Goal: Task Accomplishment & Management: Use online tool/utility

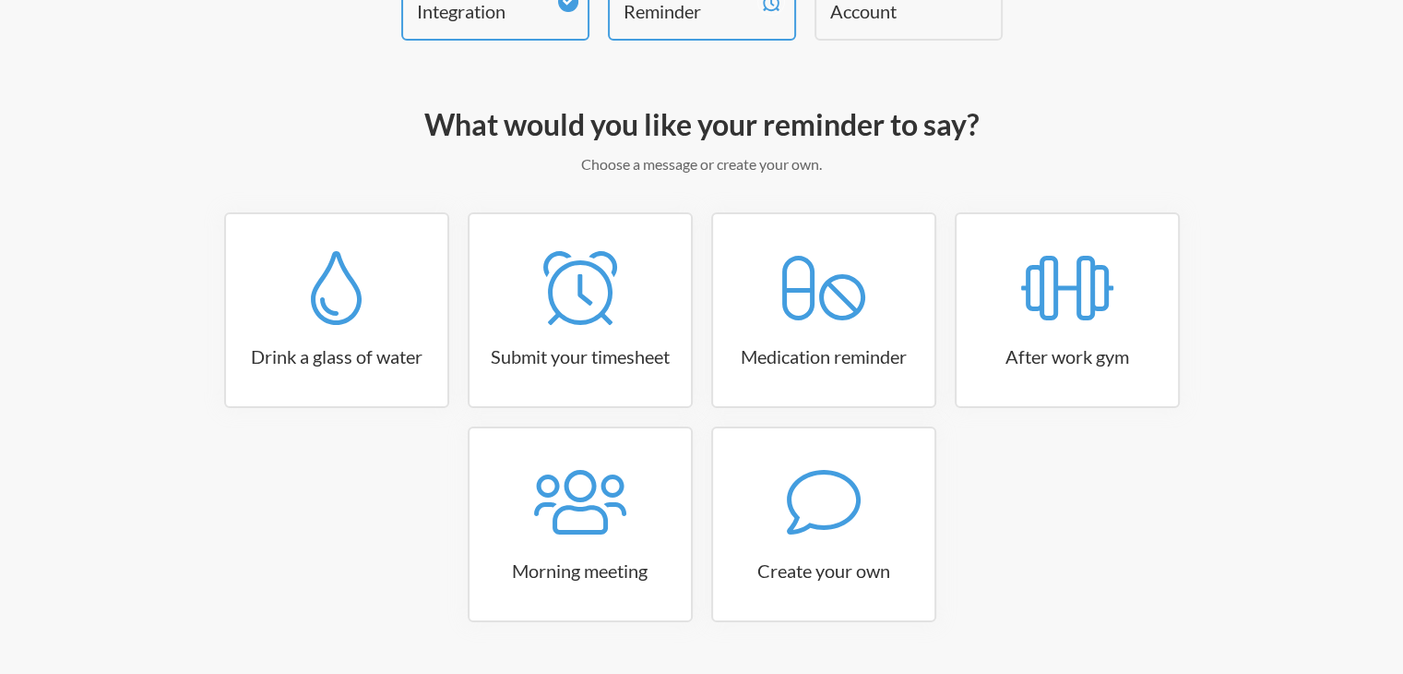
scroll to position [168, 0]
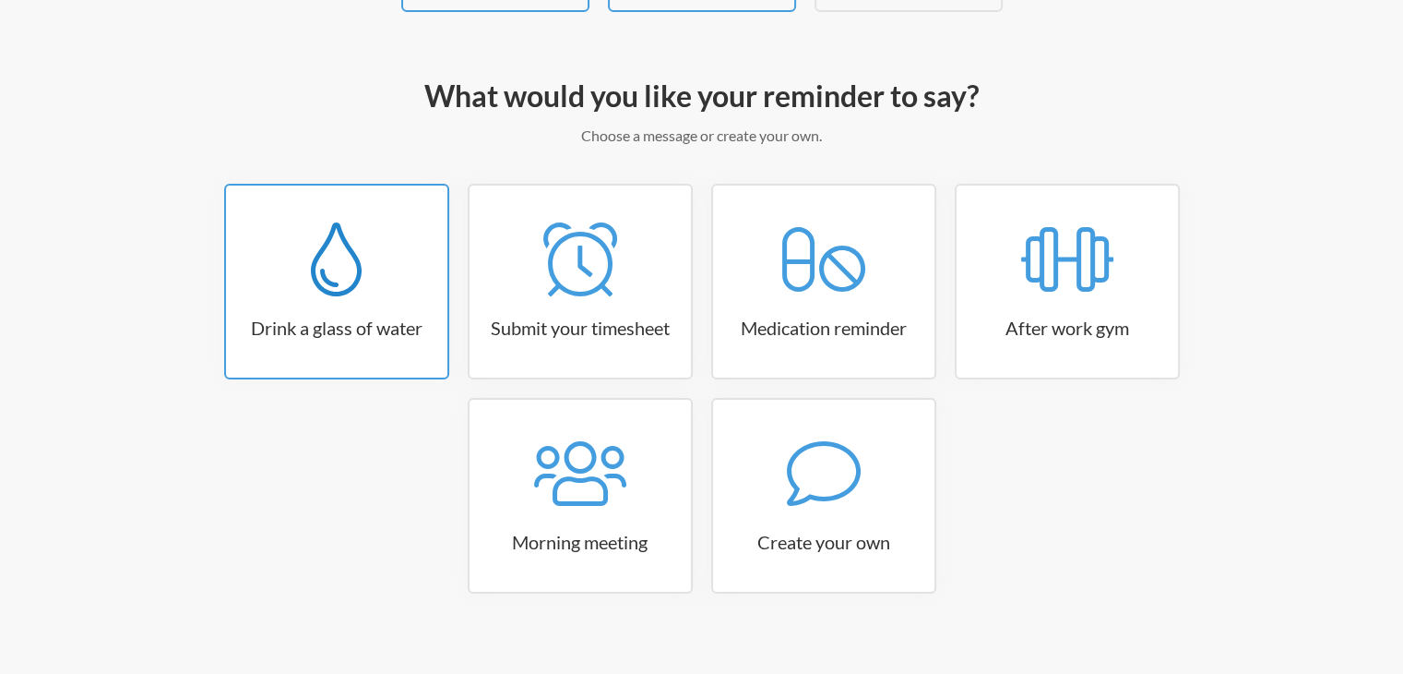
click at [387, 303] on link "Drink a glass of water" at bounding box center [336, 282] width 225 height 196
select select "06:30:00"
select select "true"
select select "11:00:00"
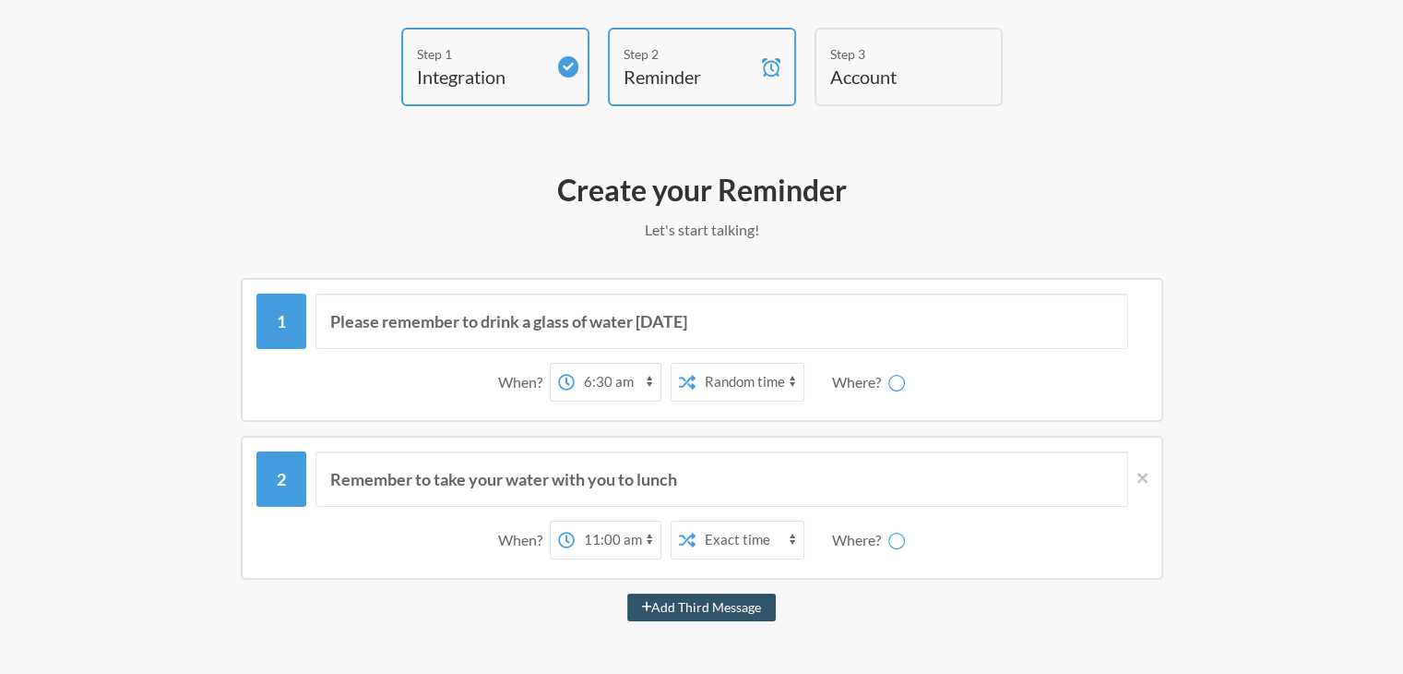
scroll to position [73, 0]
click at [387, 328] on input "Please remember to drink a glass of water [DATE]" at bounding box center [722, 321] width 813 height 55
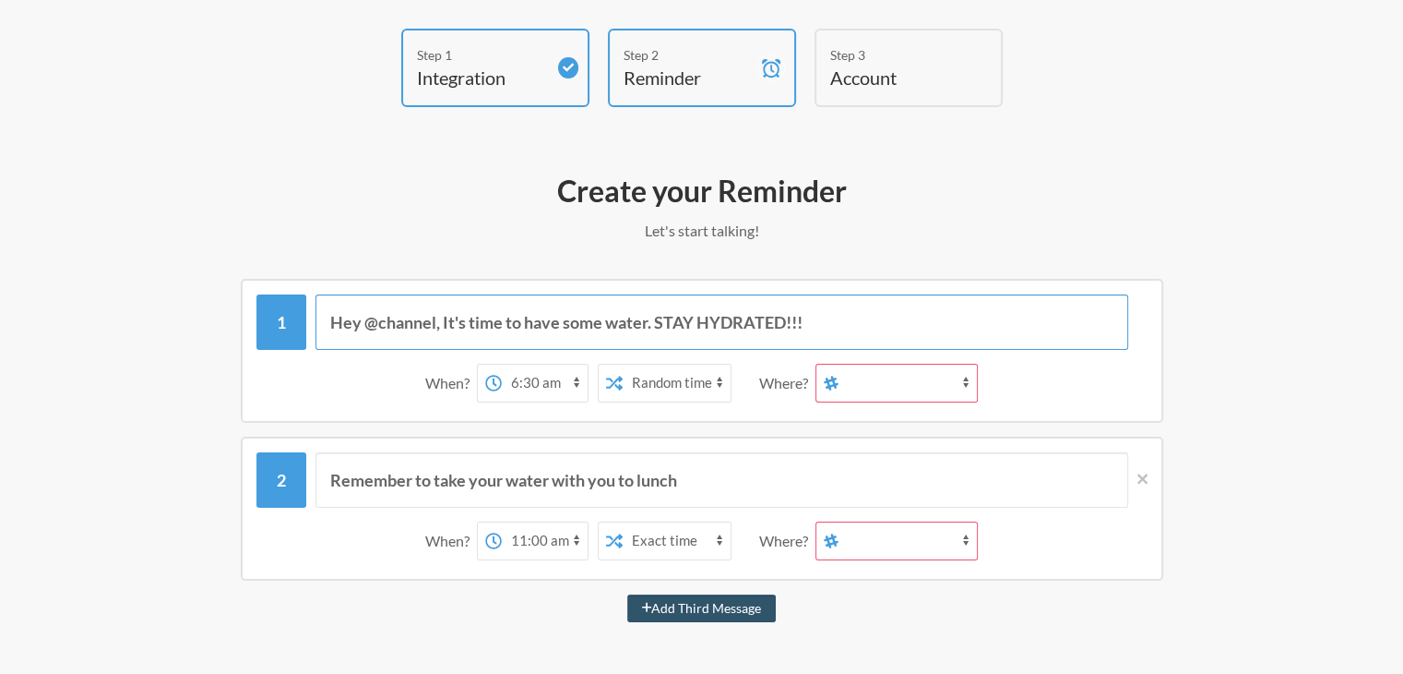
click at [823, 315] on input "Hey @channel, It's time to have some water. STAY HYDRATED!!!" at bounding box center [722, 321] width 813 height 55
click at [816, 315] on input "Hey @channel, It's time to have some water. STAY HYDRATED!!!" at bounding box center [722, 321] width 813 height 55
type input "Hey @channel, It's time to have some water. STAY HYDRATED!!! 💧🥤"
click at [577, 382] on select "12:00 am 12:15 am 12:30 am 12:45 am 1:00 am 1:15 am 1:30 am 1:45 am 2:00 am 2:1…" at bounding box center [545, 382] width 86 height 37
click at [661, 381] on select "Exact time Random time" at bounding box center [677, 382] width 108 height 37
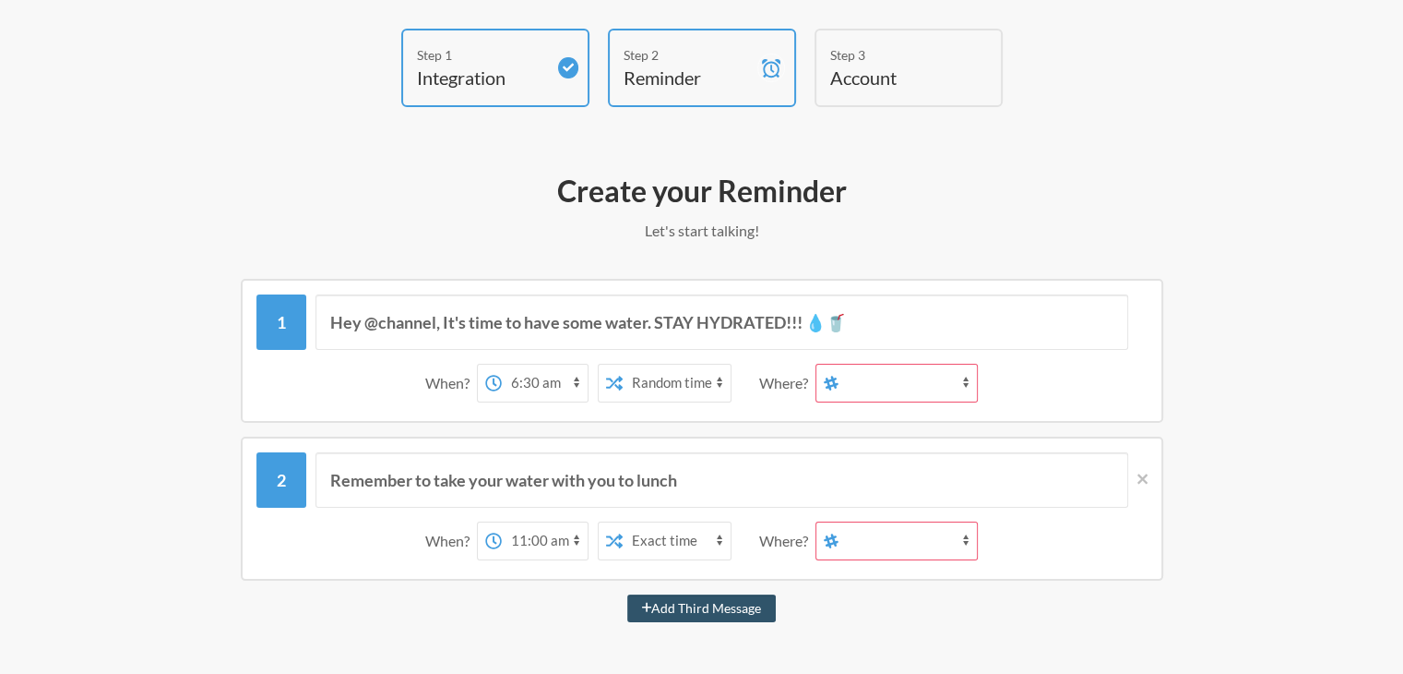
select select "false"
click at [623, 364] on select "Exact time Random time" at bounding box center [677, 382] width 108 height 37
click at [576, 377] on select "12:00 am 12:15 am 12:30 am 12:45 am 1:00 am 1:15 am 1:30 am 1:45 am 2:00 am 2:1…" at bounding box center [545, 382] width 86 height 37
click at [502, 364] on select "12:00 am 12:15 am 12:30 am 12:45 am 1:00 am 1:15 am 1:30 am 1:45 am 2:00 am 2:1…" at bounding box center [545, 382] width 86 height 37
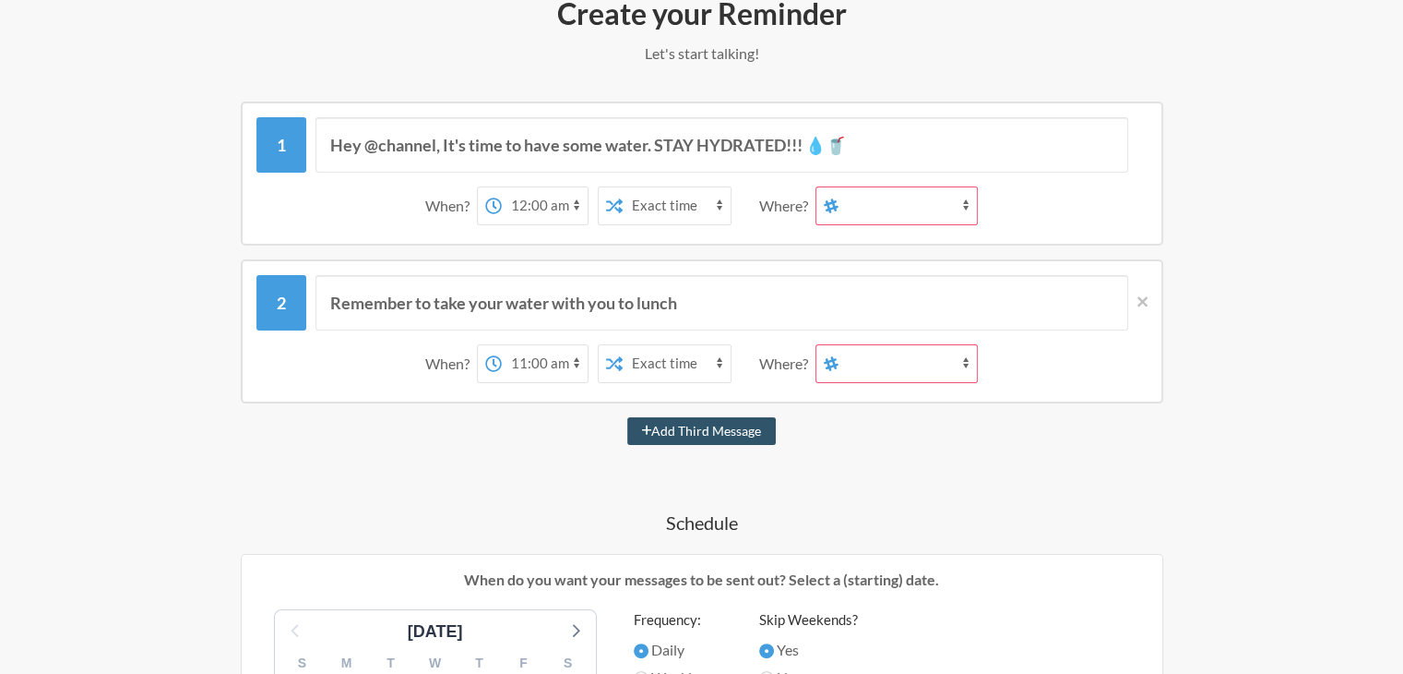
scroll to position [203, 0]
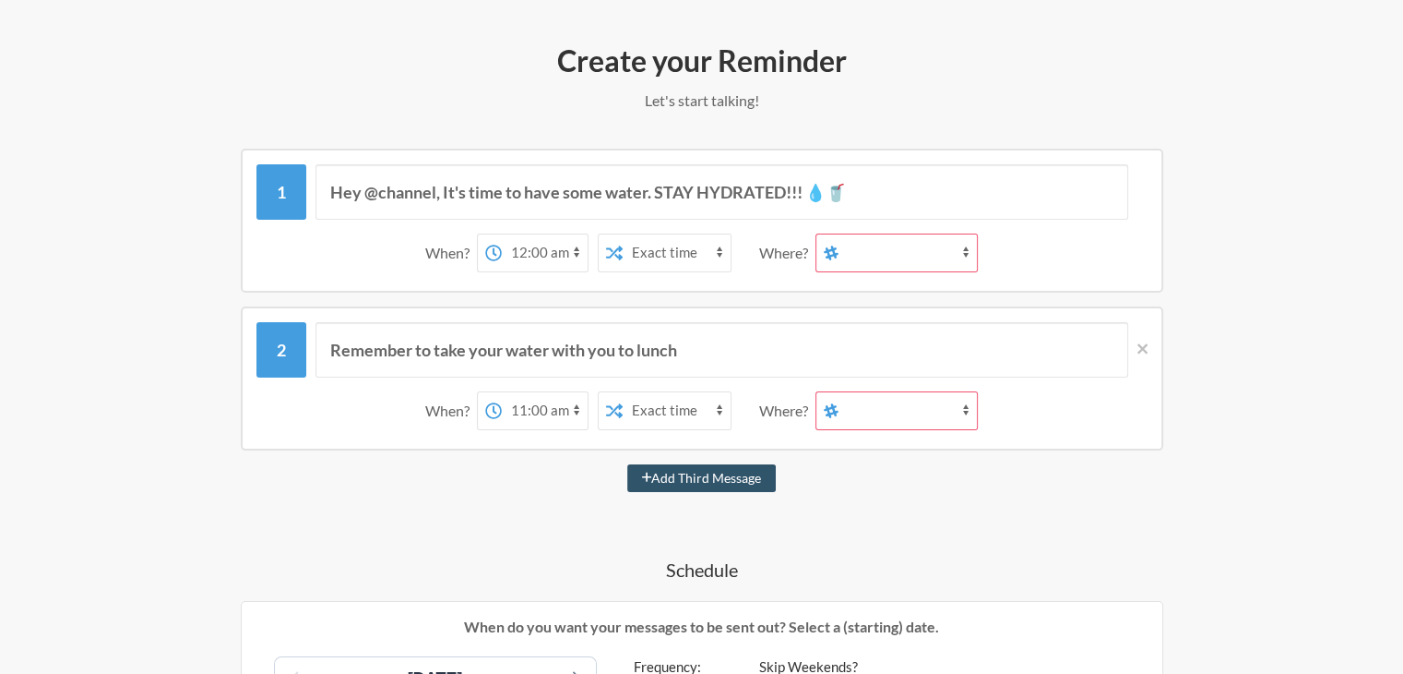
click at [574, 252] on select "12:00 am 12:15 am 12:30 am 12:45 am 1:00 am 1:15 am 1:30 am 1:45 am 2:00 am 2:1…" at bounding box center [545, 252] width 86 height 37
click at [689, 253] on select "Exact time Random time" at bounding box center [677, 252] width 108 height 37
click at [554, 256] on select "12:00 am 12:15 am 12:30 am 12:45 am 1:00 am 1:15 am 1:30 am 1:45 am 2:00 am 2:1…" at bounding box center [545, 252] width 86 height 37
select select "17:00:00"
click at [502, 234] on select "12:00 am 12:15 am 12:30 am 12:45 am 1:00 am 1:15 am 1:30 am 1:45 am 2:00 am 2:1…" at bounding box center [545, 252] width 86 height 37
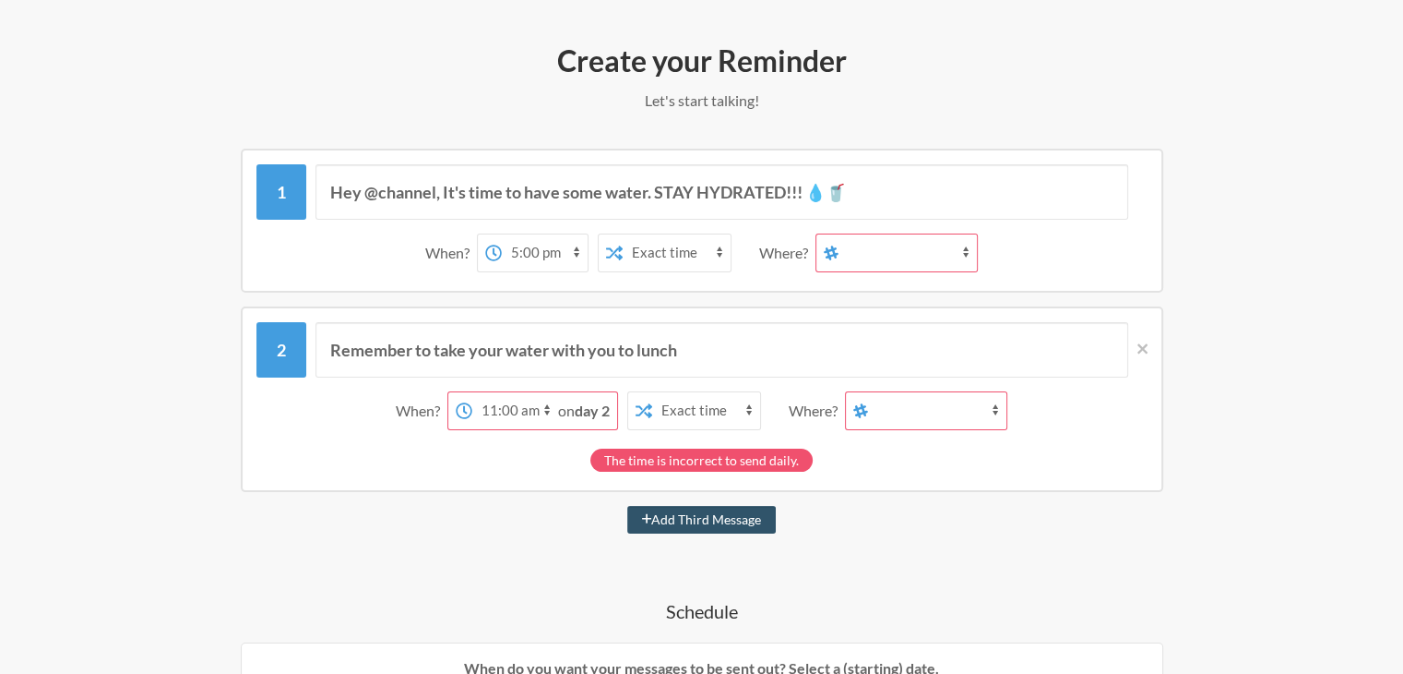
click at [891, 252] on select "general gtech-random gtech-general gtech-jira fclty-facilities zx-planning zx-d…" at bounding box center [908, 252] width 138 height 37
click at [937, 236] on select "general gtech-random gtech-general gtech-jira fclty-facilities zx-planning zx-d…" at bounding box center [908, 252] width 138 height 37
click at [927, 250] on select "general gtech-random gtech-general gtech-jira fclty-facilities zx-planning zx-d…" at bounding box center [908, 252] width 138 height 37
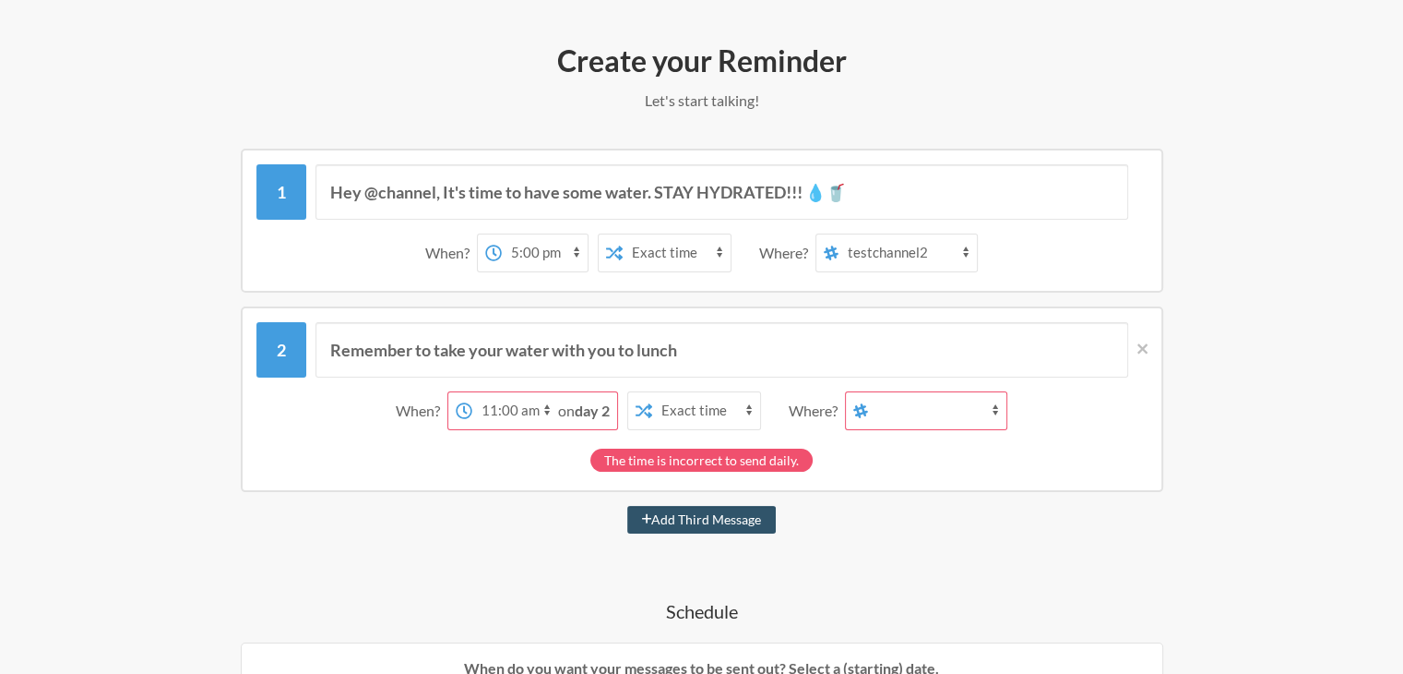
click at [874, 251] on select "general gtech-random gtech-general gtech-jira fclty-facilities zx-planning zx-d…" at bounding box center [908, 252] width 138 height 37
click at [906, 252] on select "general gtech-random gtech-general gtech-jira fclty-facilities zx-planning zx-d…" at bounding box center [908, 252] width 138 height 37
click at [871, 249] on select "general gtech-random gtech-general gtech-jira fclty-facilities zx-planning zx-d…" at bounding box center [908, 252] width 138 height 37
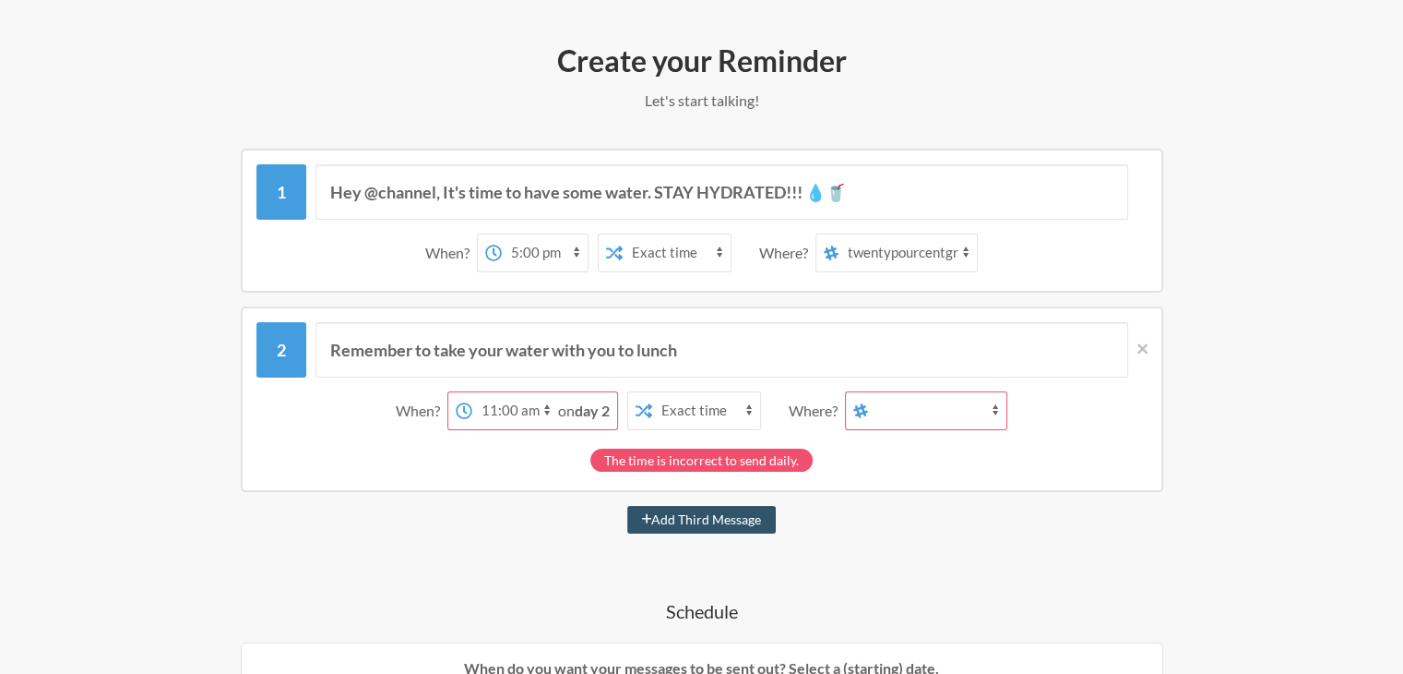
click at [871, 249] on select "general gtech-random gtech-general gtech-jira fclty-facilities zx-planning zx-d…" at bounding box center [908, 252] width 138 height 37
click at [914, 244] on select "general gtech-random gtech-general gtech-jira fclty-facilities zx-planning zx-d…" at bounding box center [908, 252] width 138 height 37
click at [961, 252] on select "general gtech-random gtech-general gtech-jira fclty-facilities zx-planning zx-d…" at bounding box center [908, 252] width 138 height 37
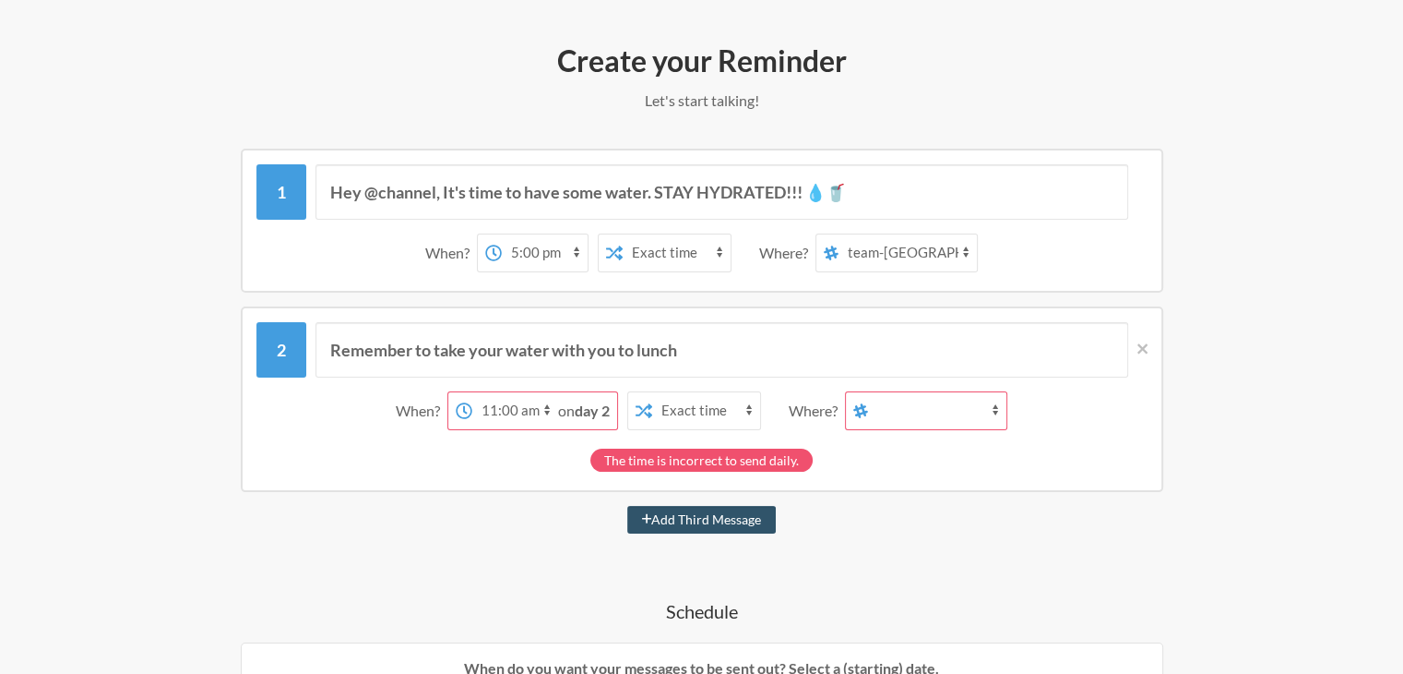
select select "D08U0E5CHH7"
click at [839, 234] on select "general gtech-random gtech-general gtech-jira fclty-facilities zx-planning zx-d…" at bounding box center [908, 252] width 138 height 37
click at [963, 250] on select "general gtech-random gtech-general gtech-jira fclty-facilities zx-planning zx-d…" at bounding box center [908, 252] width 138 height 37
click at [839, 234] on select "general gtech-random gtech-general gtech-jira fclty-facilities zx-planning zx-d…" at bounding box center [908, 252] width 138 height 37
click at [930, 242] on select "general gtech-random gtech-general gtech-jira fclty-facilities zx-planning zx-d…" at bounding box center [908, 252] width 138 height 37
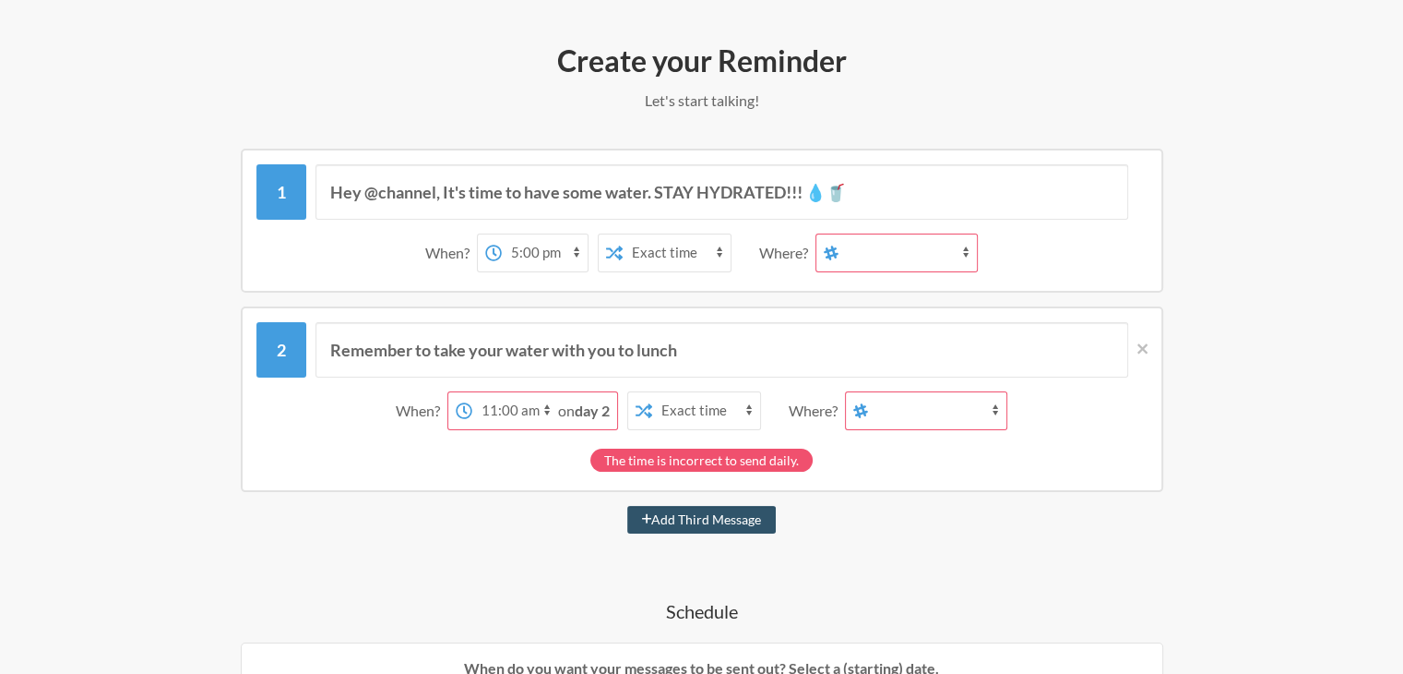
click at [839, 234] on select "general gtech-random gtech-general gtech-jira fclty-facilities zx-planning zx-d…" at bounding box center [908, 252] width 138 height 37
click at [904, 658] on p "When do you want your messages to be sent out? Select a (starting) date." at bounding box center [702, 668] width 893 height 22
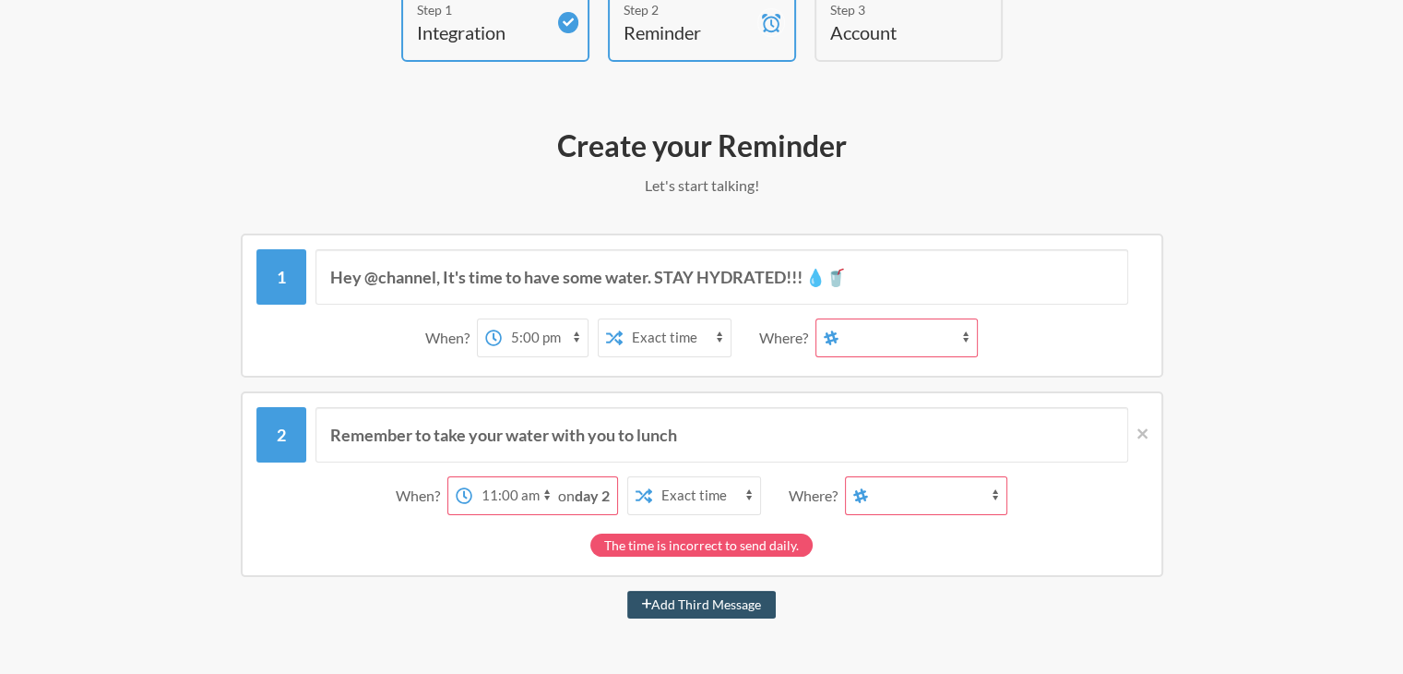
scroll to position [118, 0]
click at [1142, 433] on icon at bounding box center [1143, 433] width 10 height 17
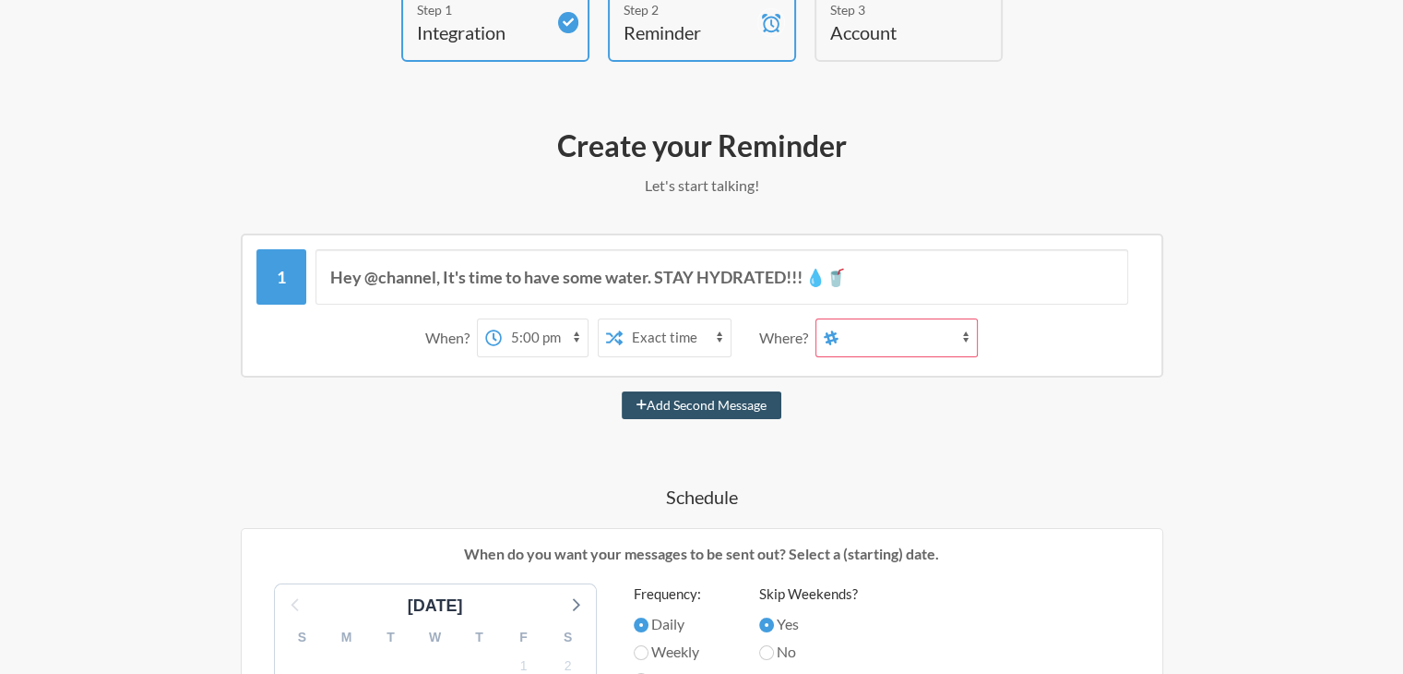
scroll to position [0, 0]
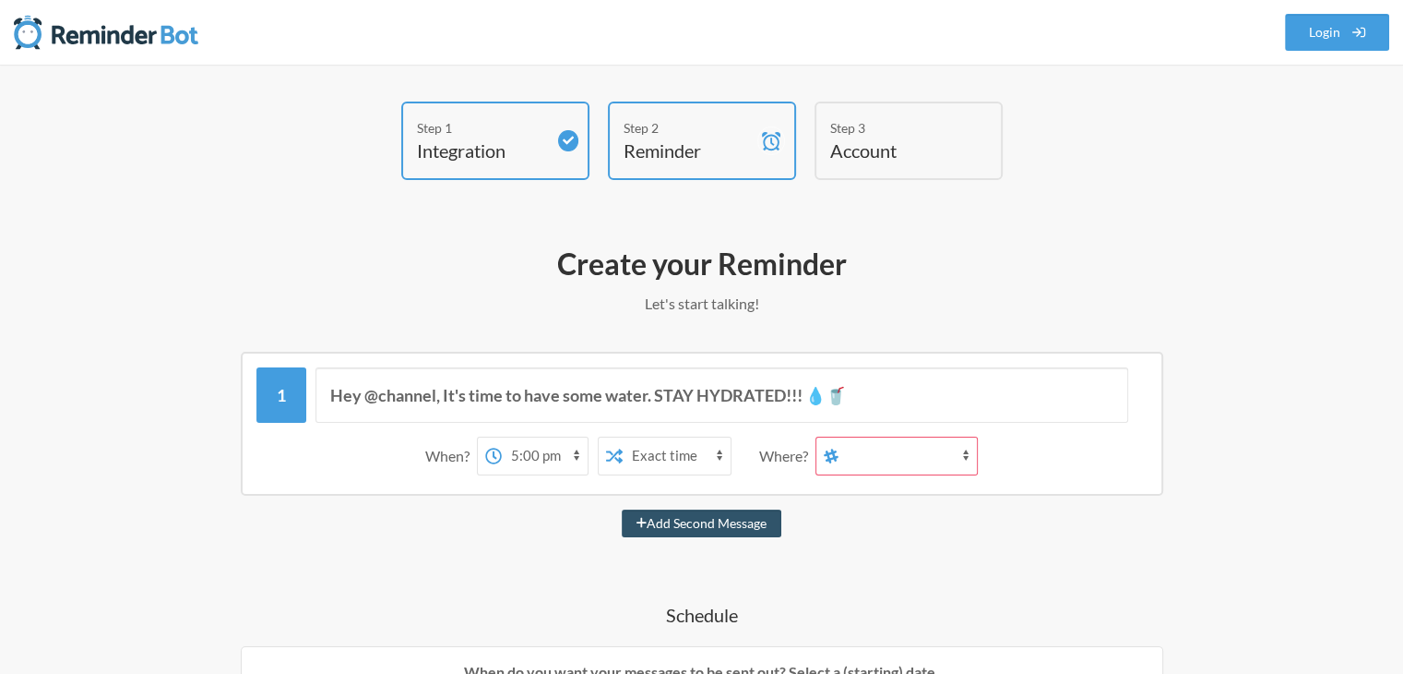
click at [872, 143] on h4 "Account" at bounding box center [894, 150] width 129 height 26
click at [690, 132] on div "Step 2" at bounding box center [688, 127] width 129 height 19
click at [534, 151] on h4 "Integration" at bounding box center [481, 150] width 129 height 26
